Goal: Task Accomplishment & Management: Use online tool/utility

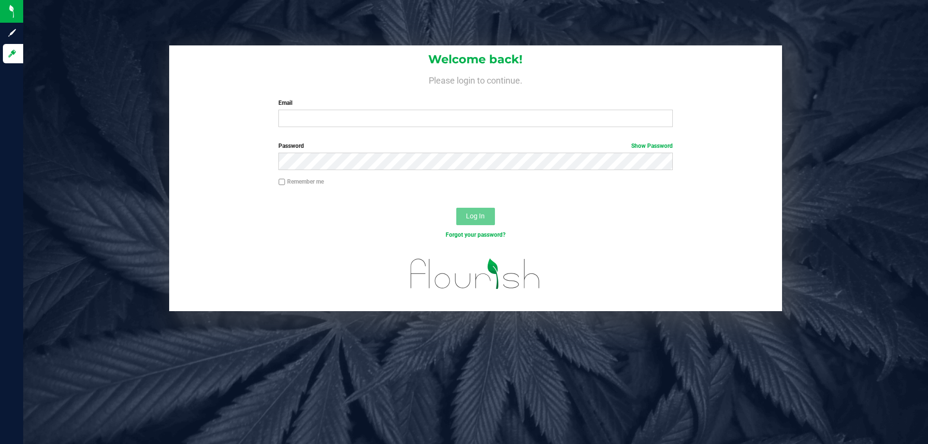
click at [368, 105] on label "Email" at bounding box center [475, 103] width 394 height 9
click at [368, 110] on input "Email" at bounding box center [475, 118] width 394 height 17
type input "[EMAIL_ADDRESS][DOMAIN_NAME]"
click at [456, 208] on button "Log In" at bounding box center [475, 216] width 39 height 17
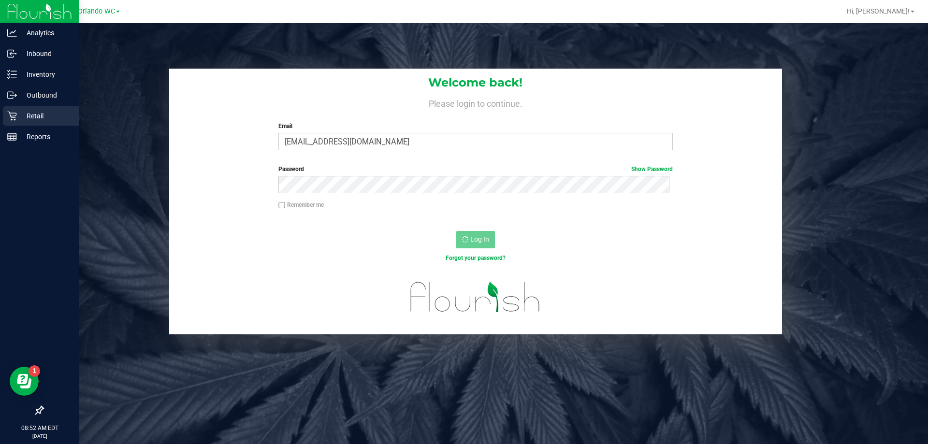
click at [15, 113] on icon at bounding box center [11, 116] width 9 height 9
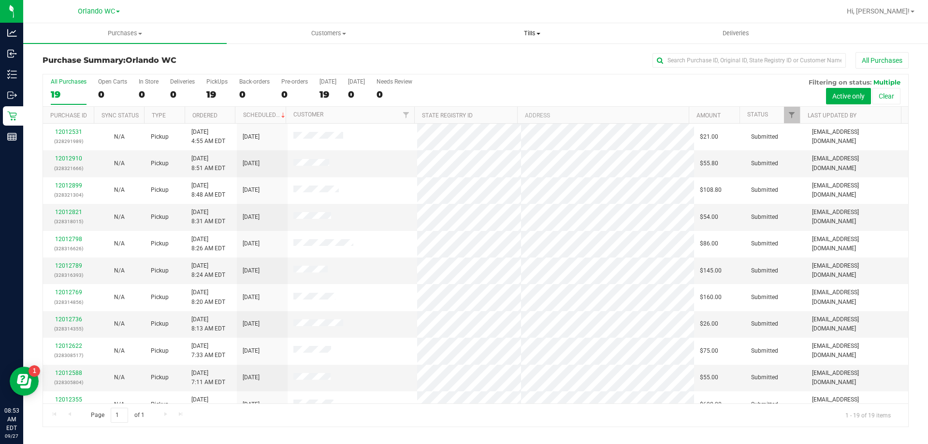
click at [521, 29] on span "Tills" at bounding box center [532, 33] width 202 height 9
click at [477, 59] on span "Manage tills" at bounding box center [462, 58] width 65 height 8
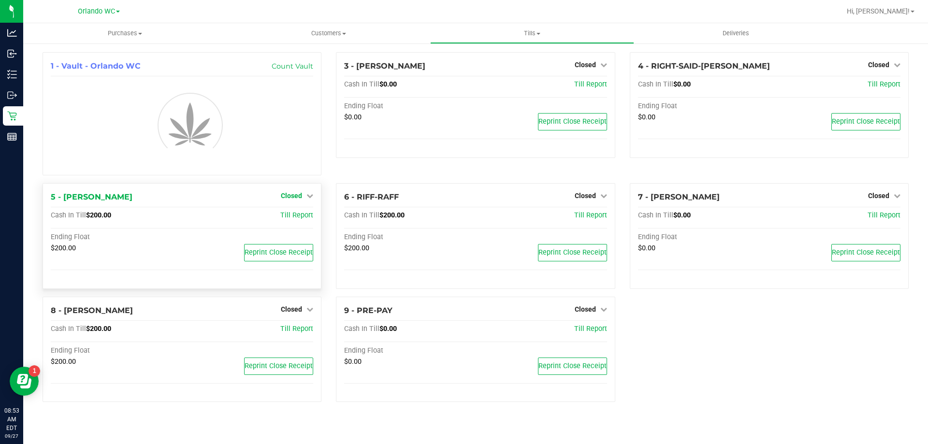
click at [300, 197] on span "Closed" at bounding box center [291, 196] width 21 height 8
click at [285, 222] on div at bounding box center [292, 223] width 72 height 2
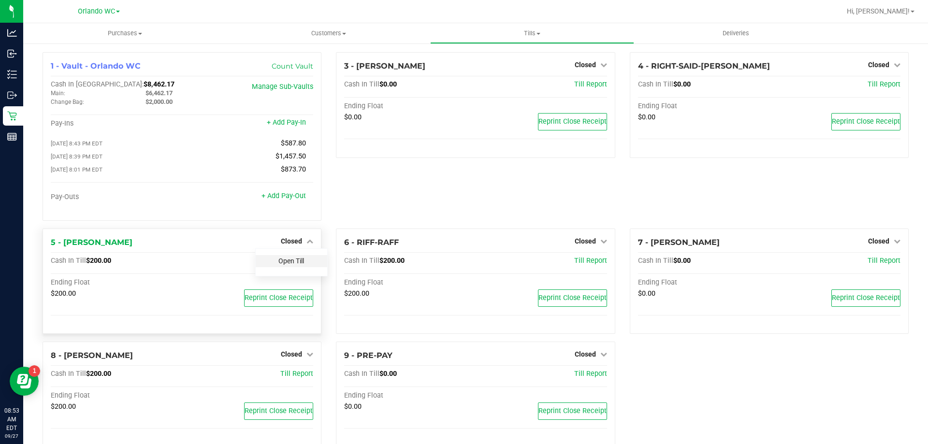
click at [294, 262] on link "Open Till" at bounding box center [291, 261] width 26 height 8
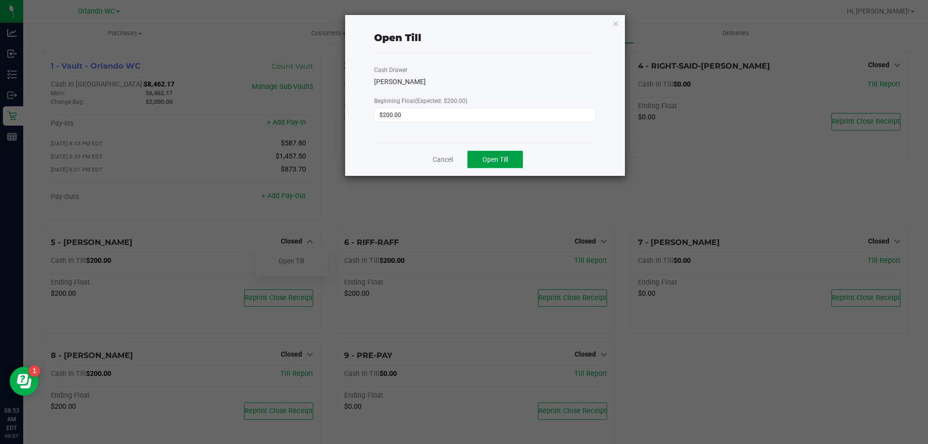
click at [470, 166] on button "Open Till" at bounding box center [495, 159] width 56 height 17
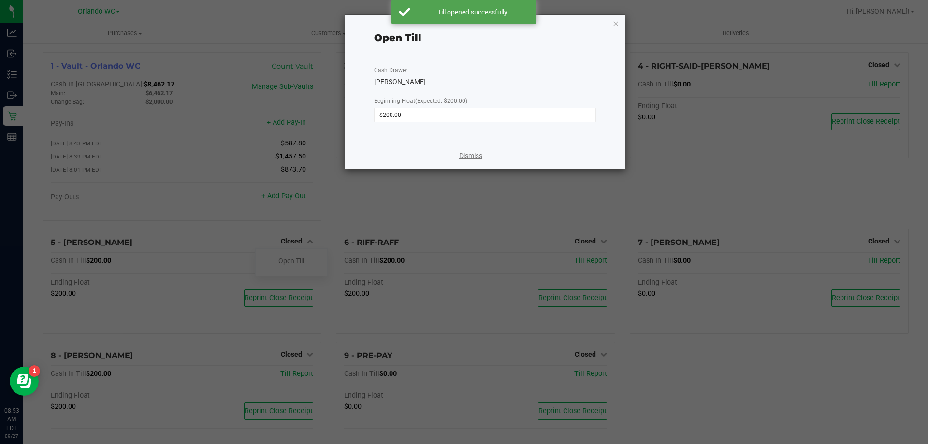
click at [464, 158] on link "Dismiss" at bounding box center [470, 156] width 23 height 10
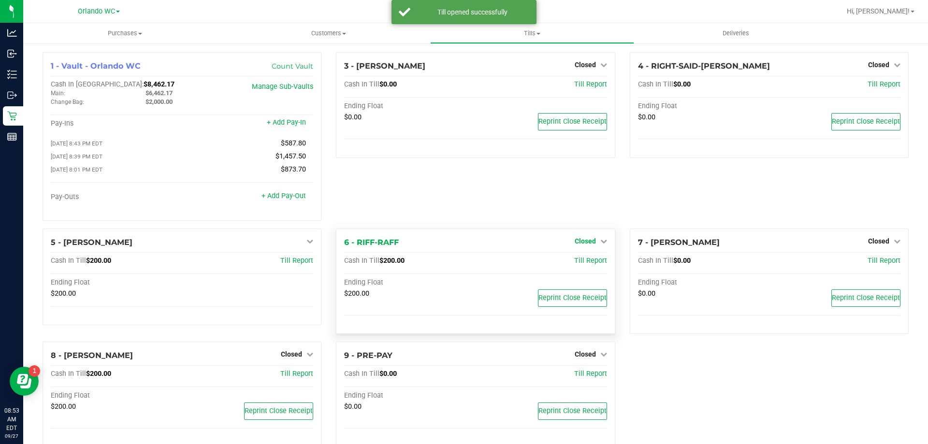
click at [582, 244] on span "Closed" at bounding box center [585, 241] width 21 height 8
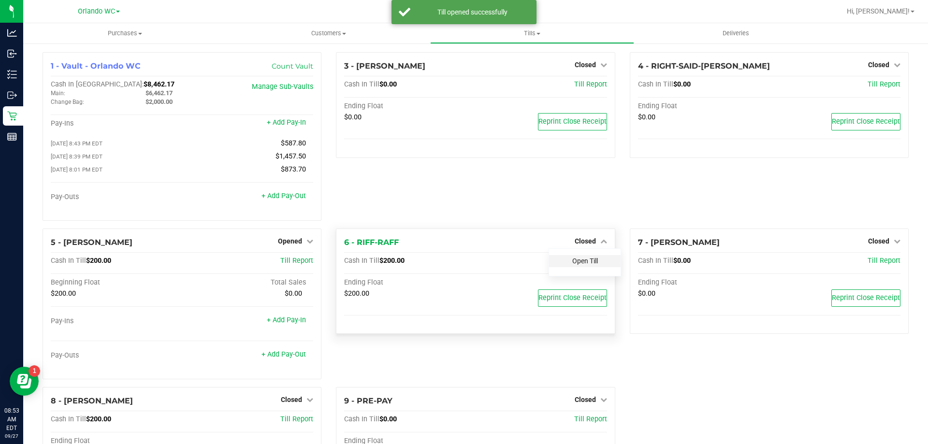
click at [572, 261] on link "Open Till" at bounding box center [585, 261] width 26 height 8
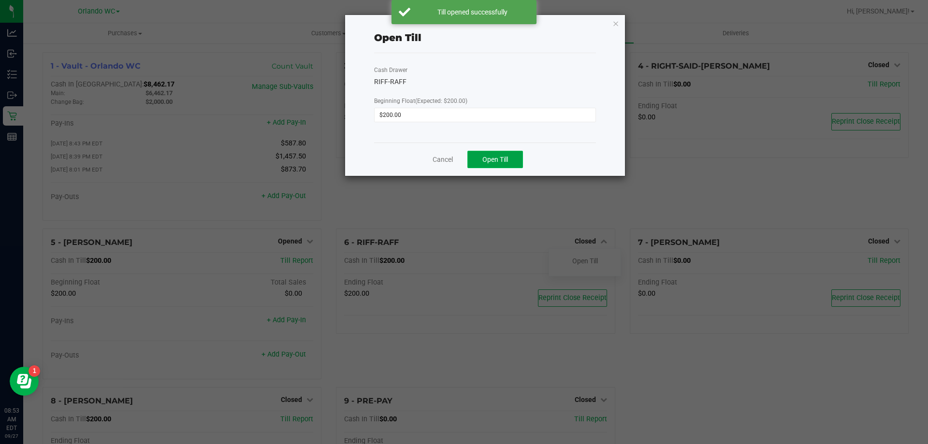
click at [511, 159] on button "Open Till" at bounding box center [495, 159] width 56 height 17
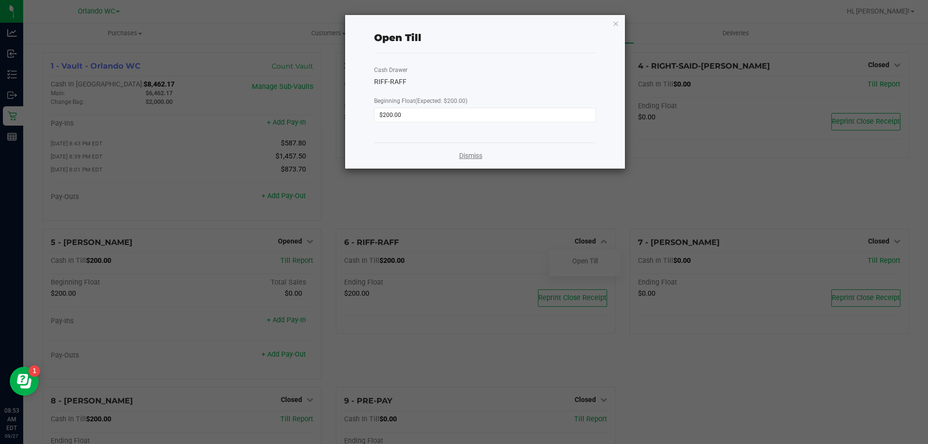
click at [475, 156] on link "Dismiss" at bounding box center [470, 156] width 23 height 10
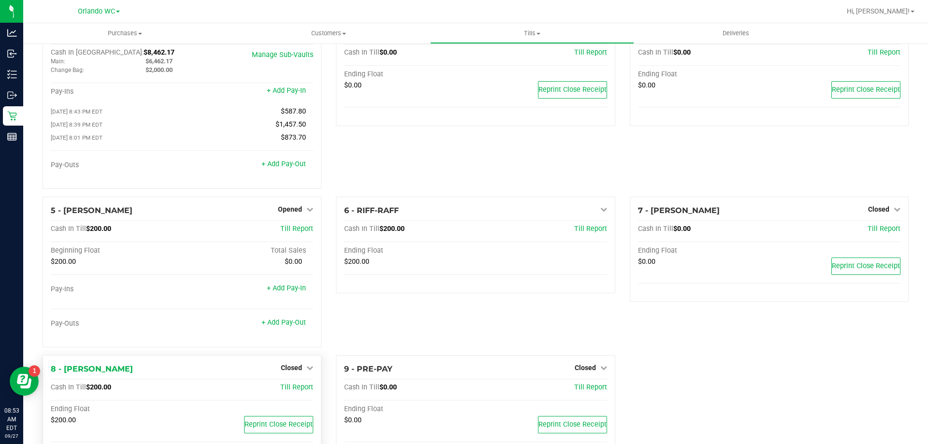
scroll to position [68, 0]
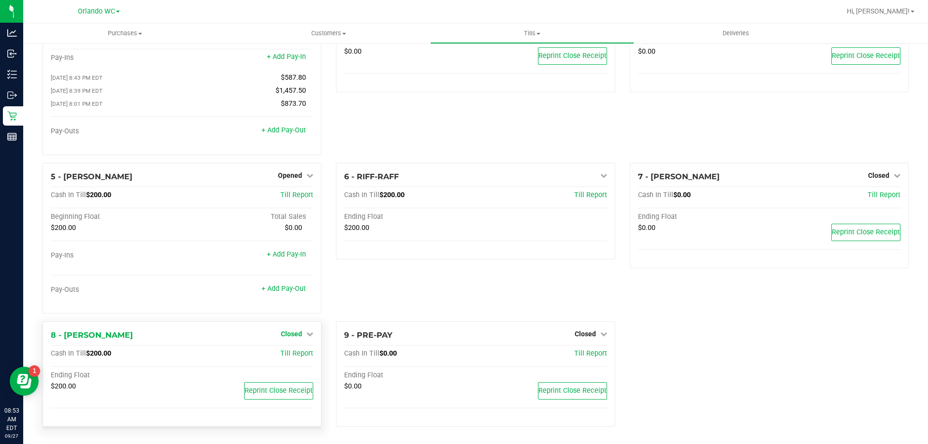
click at [296, 336] on span "Closed" at bounding box center [291, 334] width 21 height 8
click at [292, 356] on link "Open Till" at bounding box center [291, 354] width 26 height 8
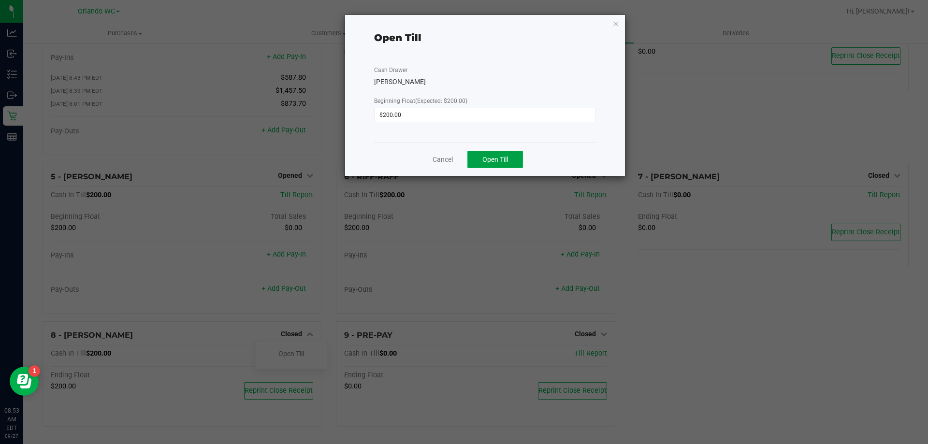
click at [475, 162] on button "Open Till" at bounding box center [495, 159] width 56 height 17
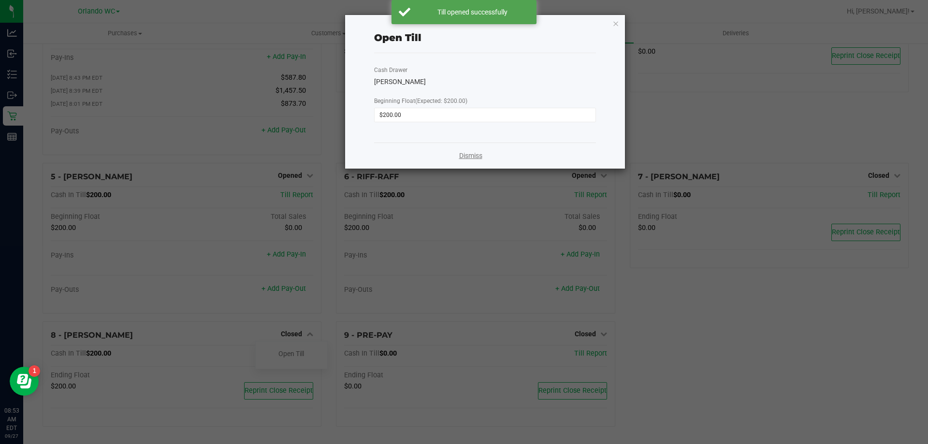
click at [472, 158] on link "Dismiss" at bounding box center [470, 156] width 23 height 10
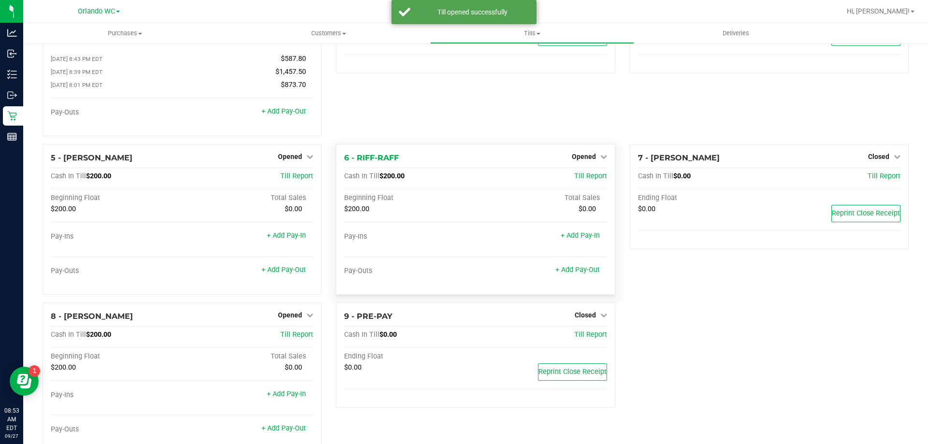
scroll to position [114, 0]
